Goal: Find specific page/section: Find specific page/section

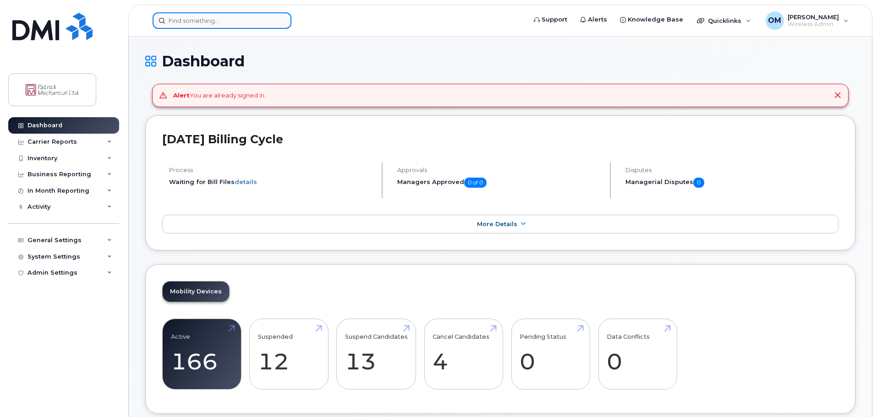
click at [177, 20] on input at bounding box center [222, 20] width 139 height 16
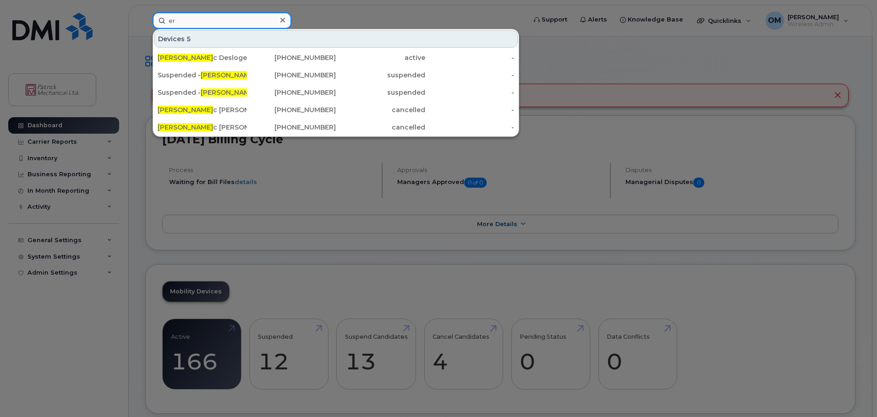
type input "e"
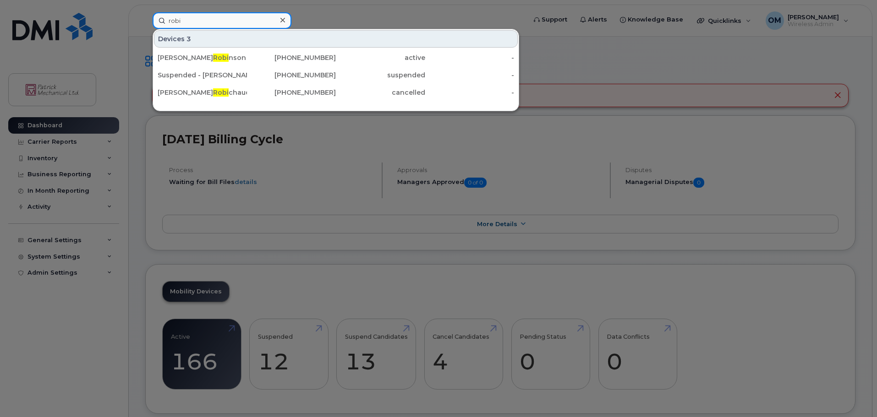
click at [192, 19] on input "robi" at bounding box center [222, 20] width 139 height 16
type input "r"
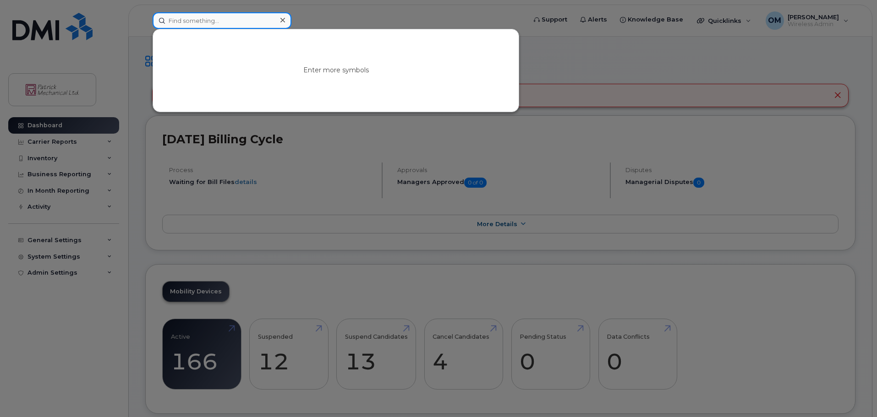
click at [234, 22] on input at bounding box center [222, 20] width 139 height 16
click at [284, 19] on icon at bounding box center [282, 19] width 5 height 7
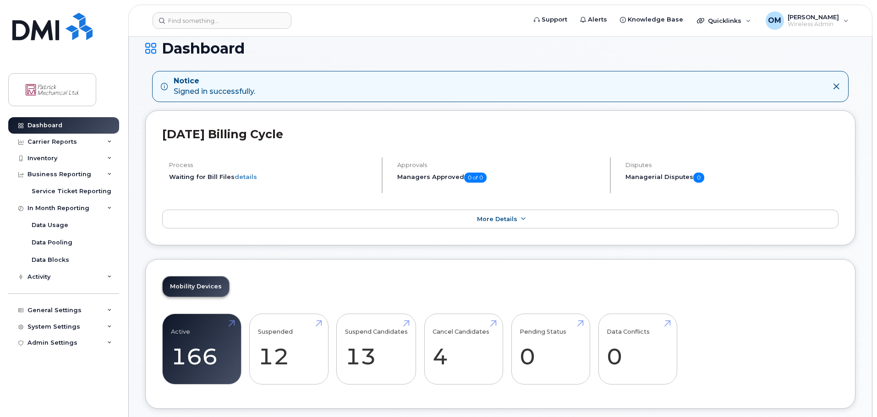
scroll to position [12, 0]
click at [365, 333] on link "Suspend Candidates 13" at bounding box center [376, 350] width 63 height 60
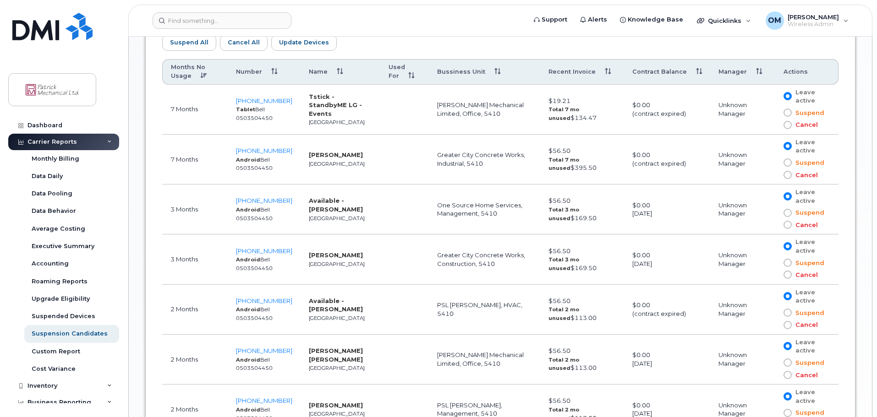
scroll to position [551, 0]
